Goal: Information Seeking & Learning: Learn about a topic

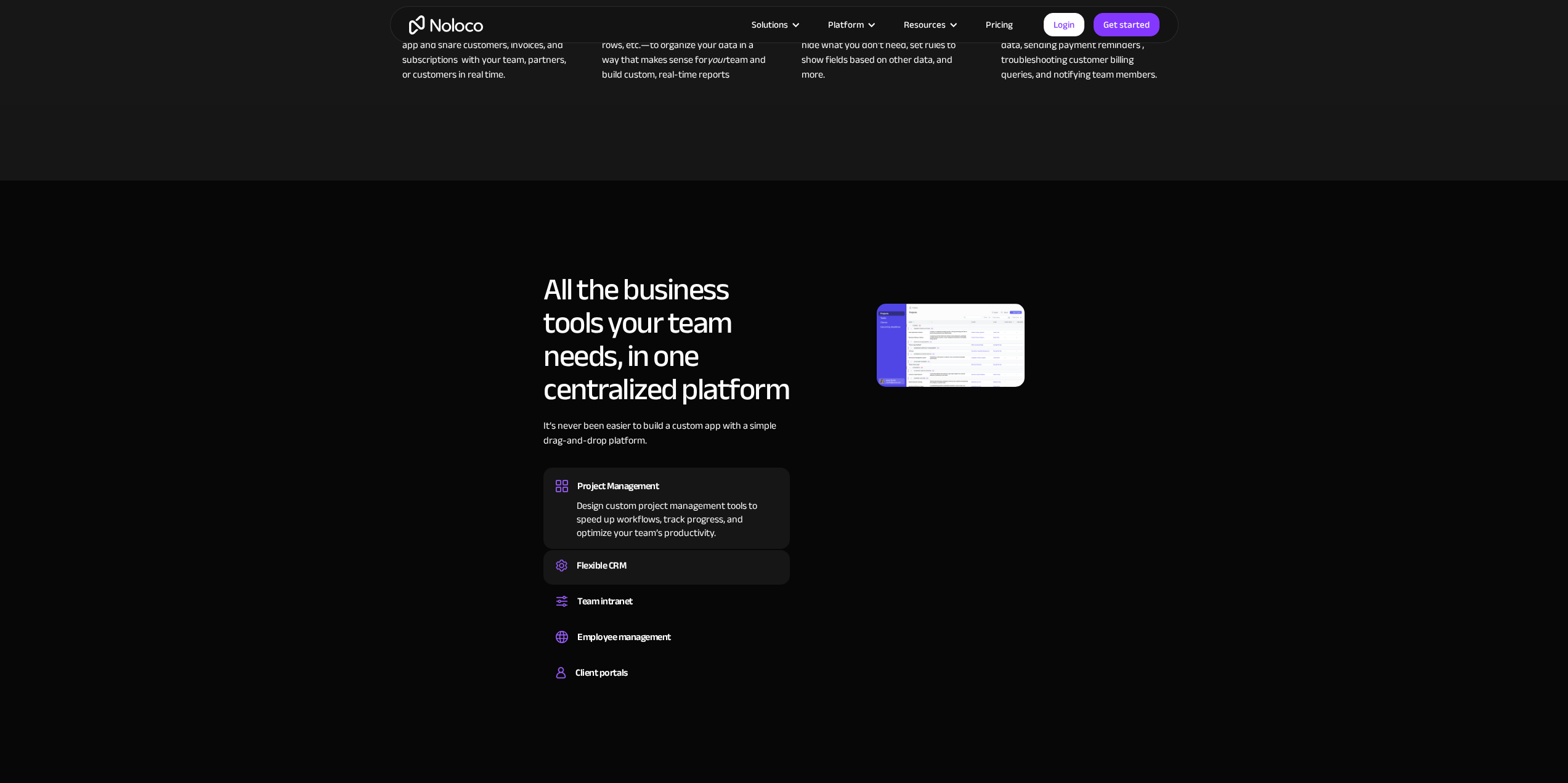
scroll to position [862, 0]
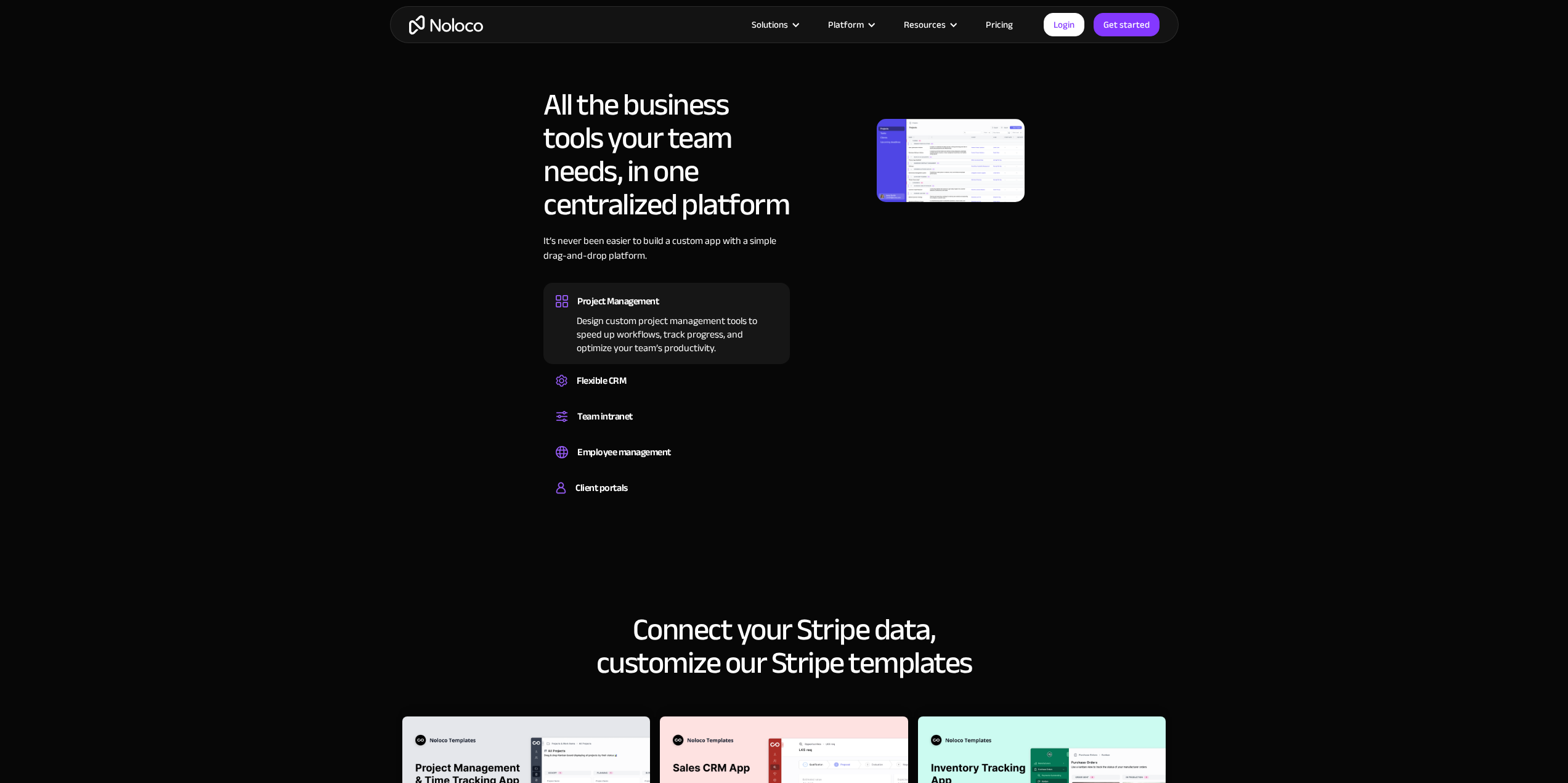
click at [941, 149] on img at bounding box center [951, 161] width 148 height 83
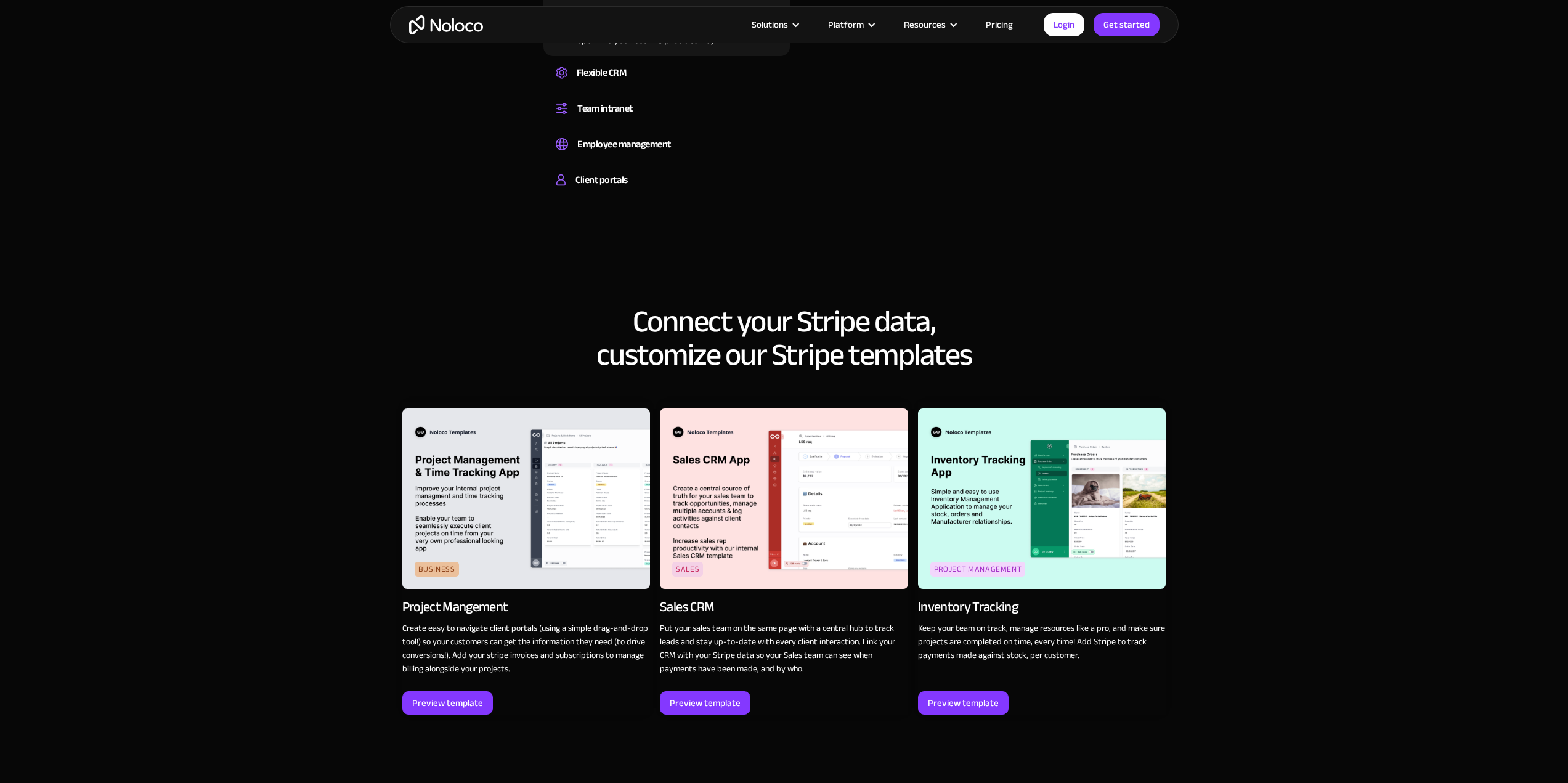
scroll to position [1232, 0]
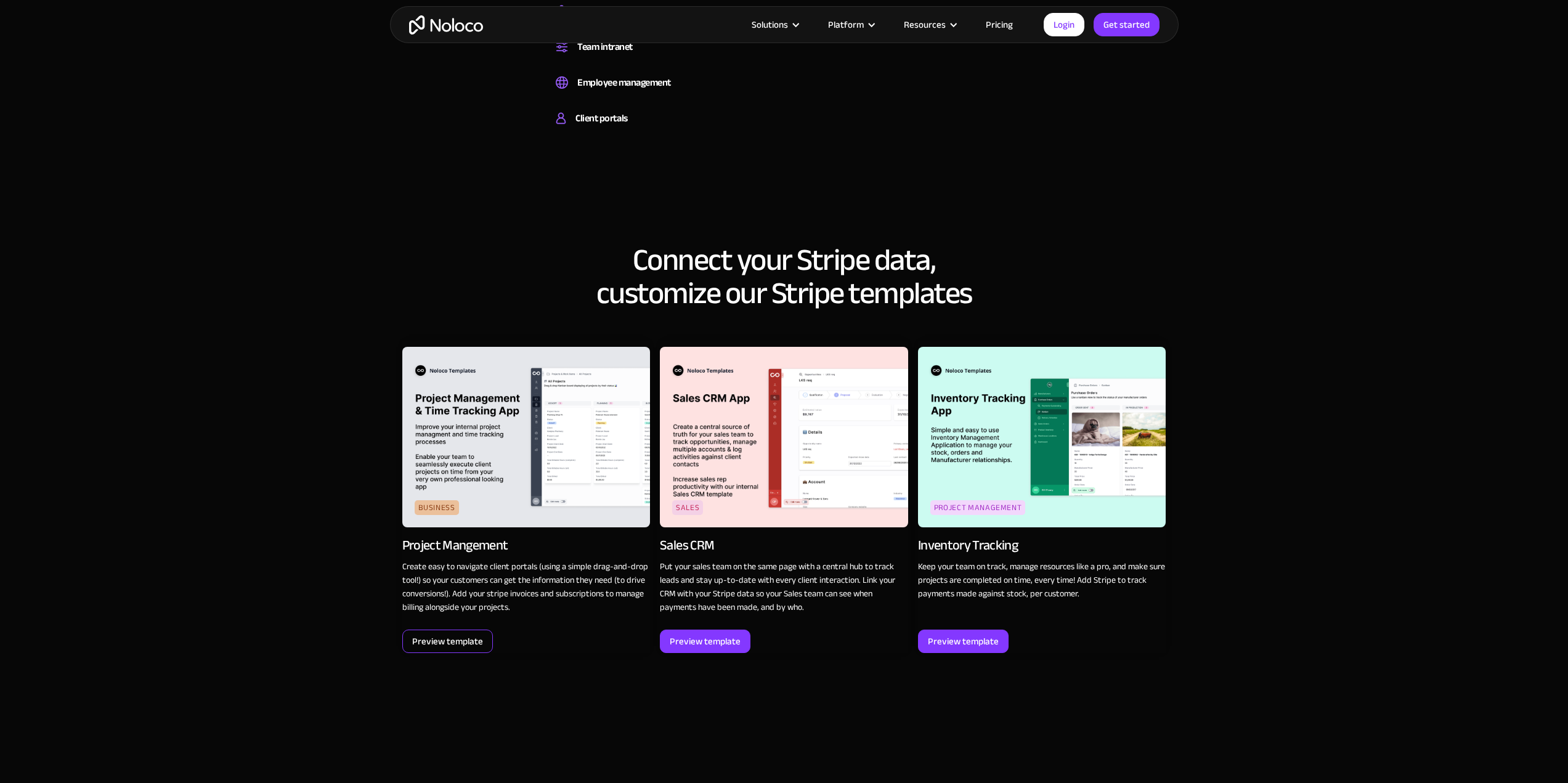
click at [470, 636] on div "Preview template" at bounding box center [448, 642] width 71 height 16
click at [720, 646] on div "Preview template" at bounding box center [705, 642] width 71 height 16
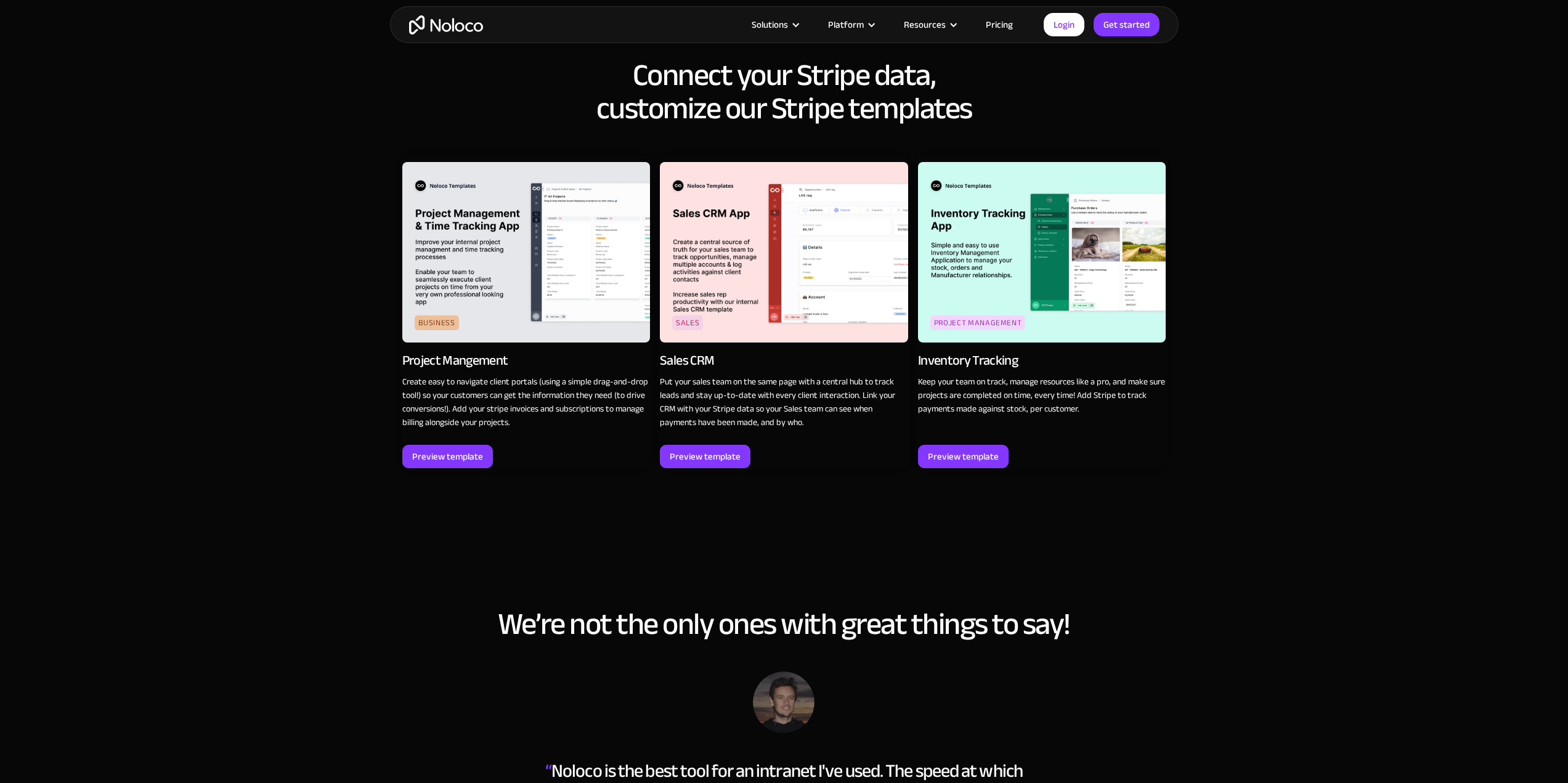
scroll to position [1602, 0]
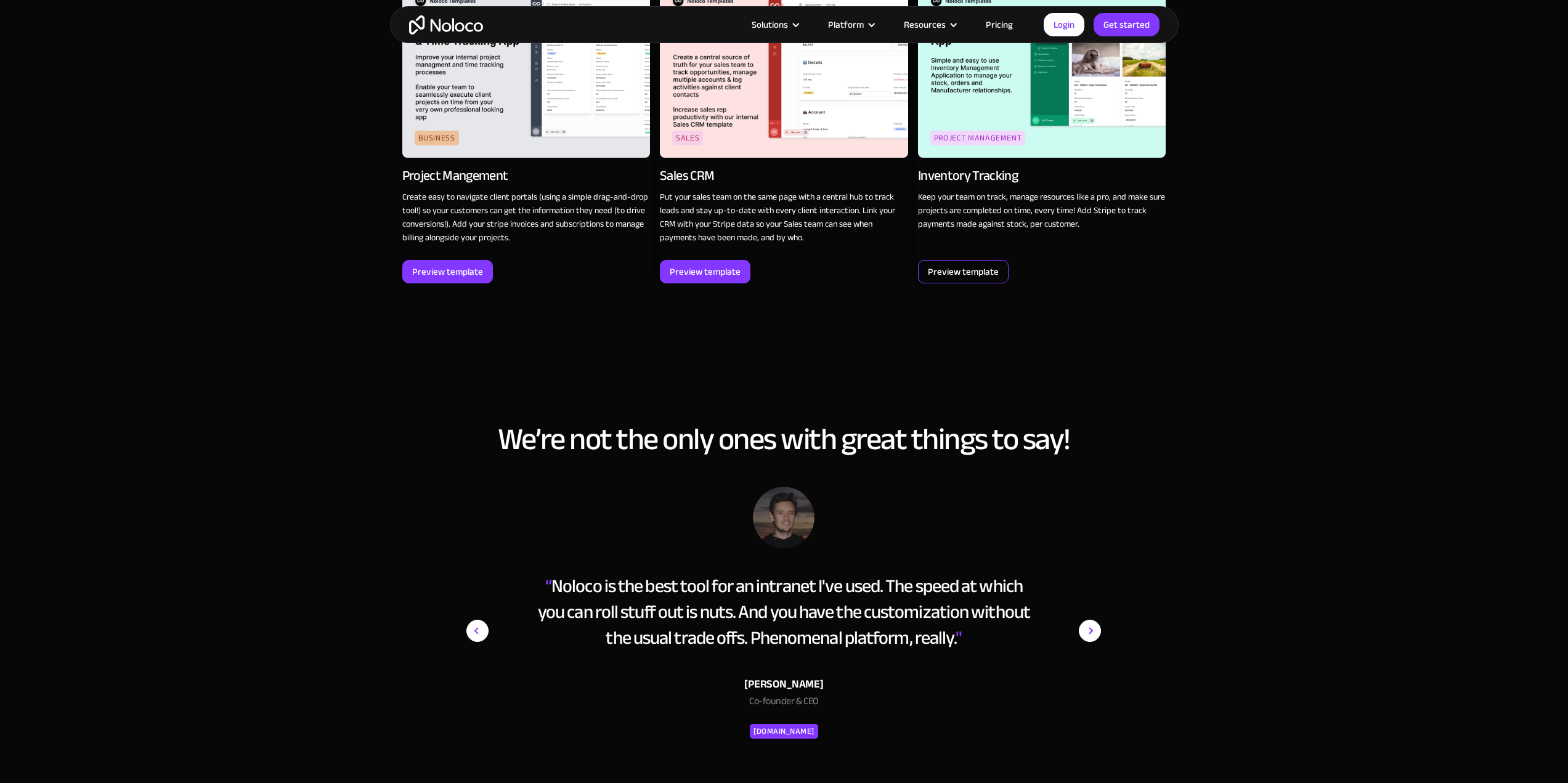
click at [985, 280] on div "Preview template" at bounding box center [963, 272] width 71 height 16
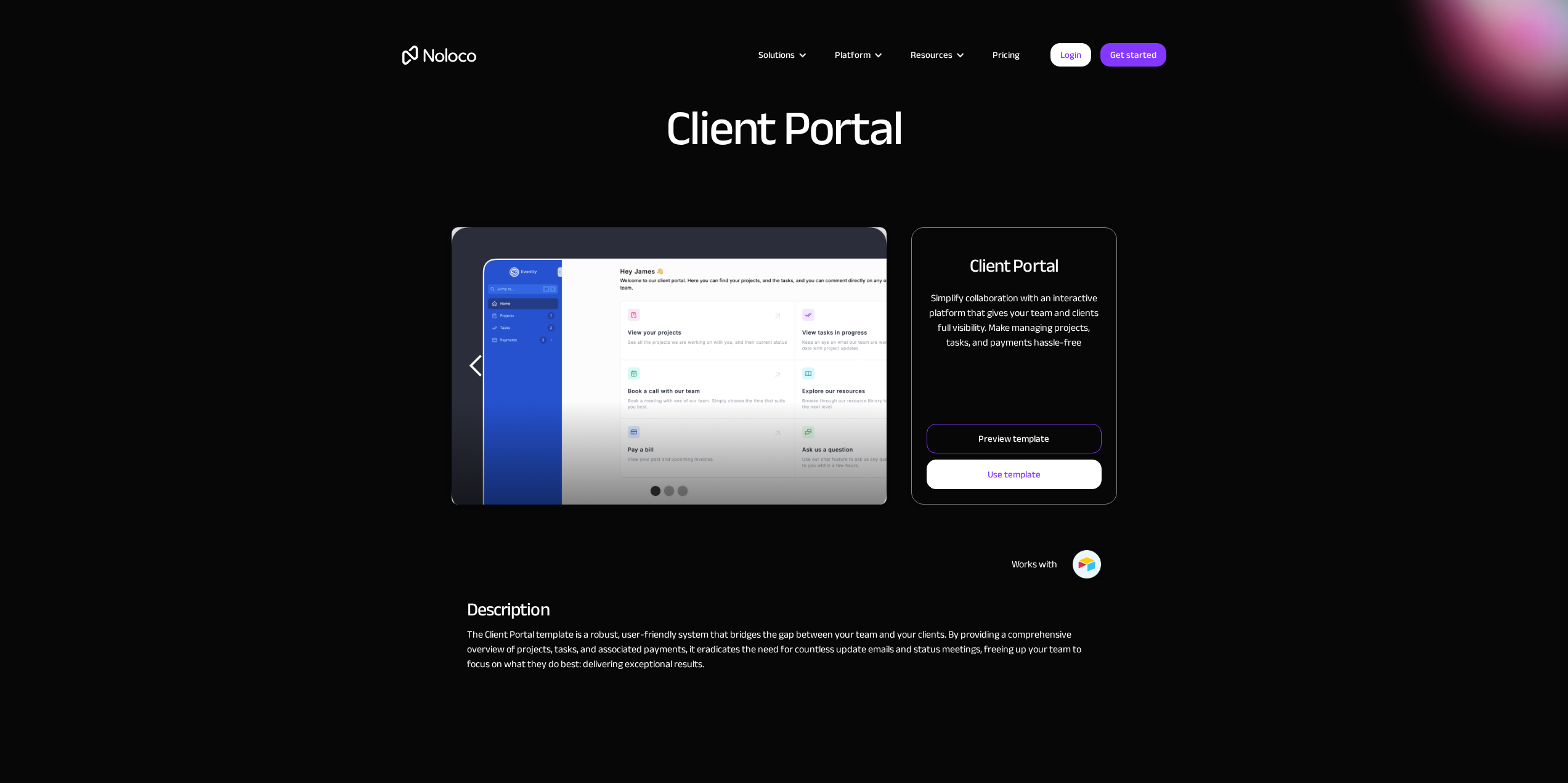
click at [1024, 437] on div "Preview template" at bounding box center [1013, 438] width 71 height 16
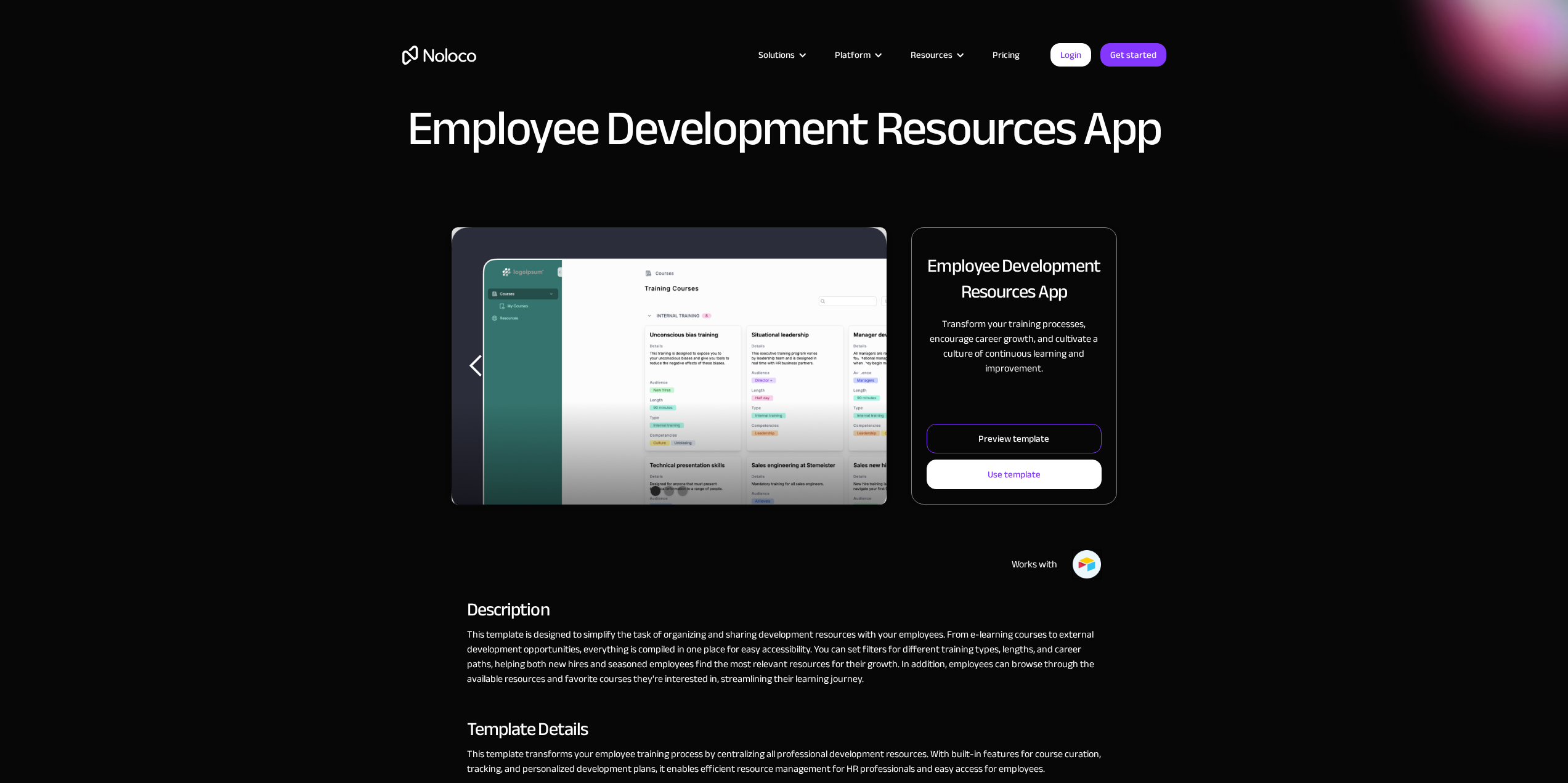
click at [987, 437] on div "Preview template" at bounding box center [1013, 438] width 71 height 16
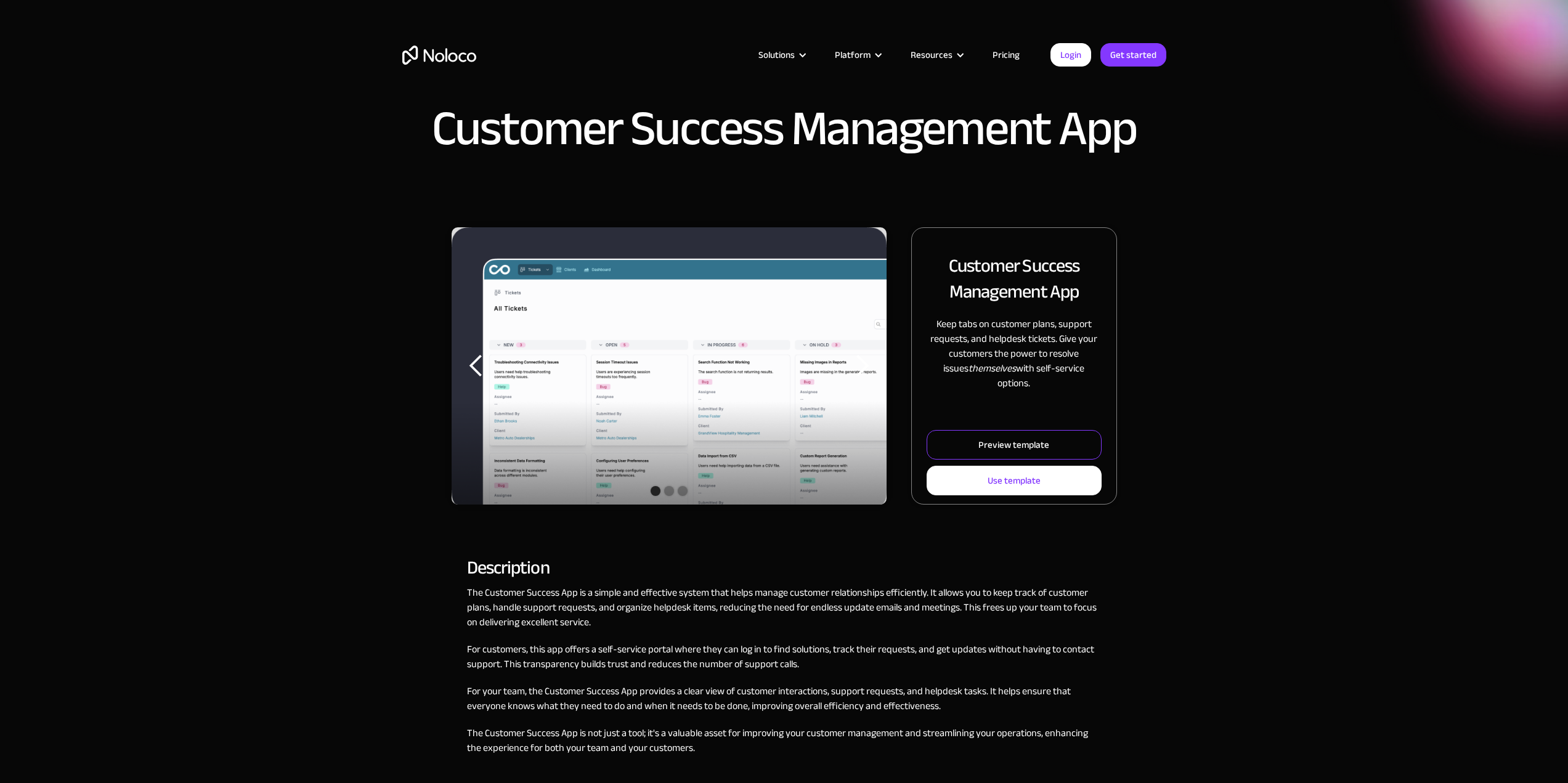
click at [994, 440] on div "Preview template" at bounding box center [1013, 445] width 71 height 16
